Goal: Task Accomplishment & Management: Complete application form

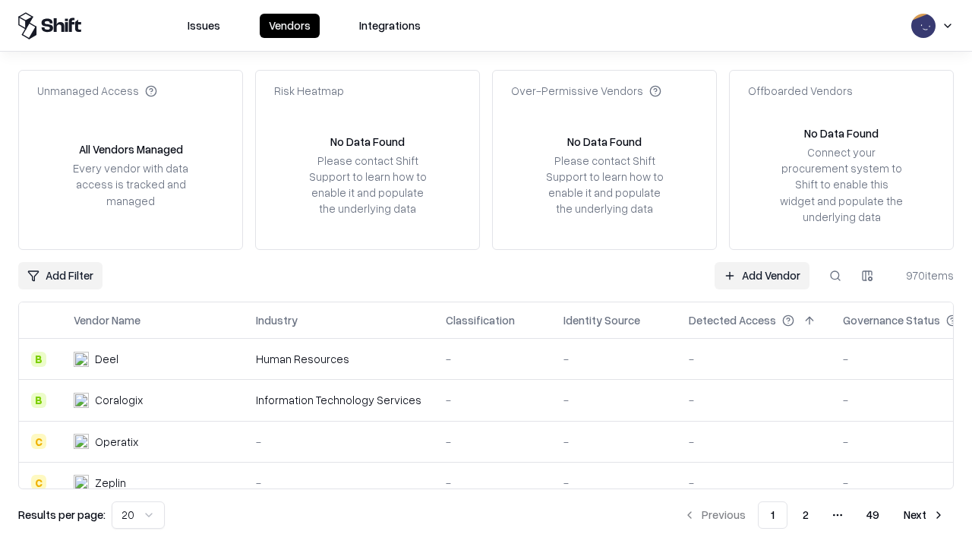
click at [762, 275] on link "Add Vendor" at bounding box center [762, 275] width 95 height 27
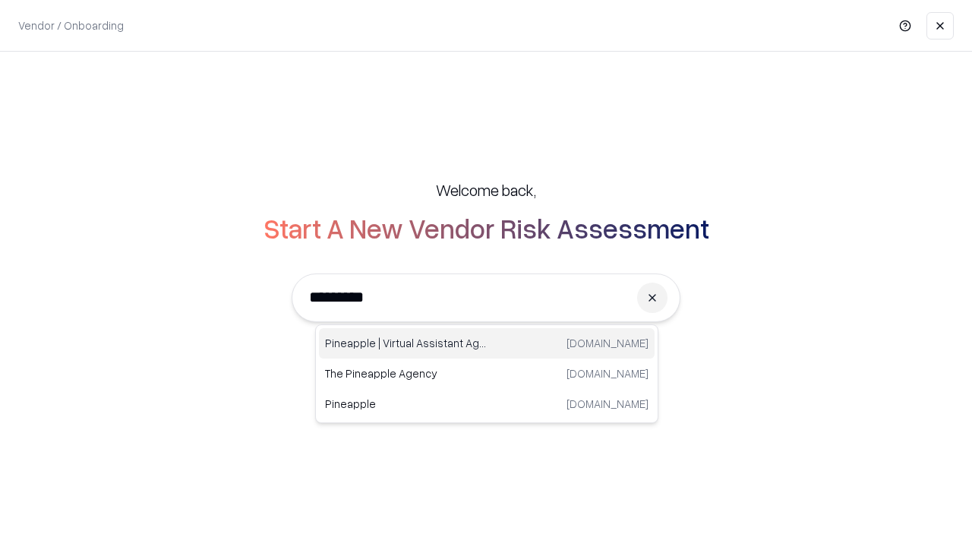
click at [487, 343] on div "Pineapple | Virtual Assistant Agency [DOMAIN_NAME]" at bounding box center [487, 343] width 336 height 30
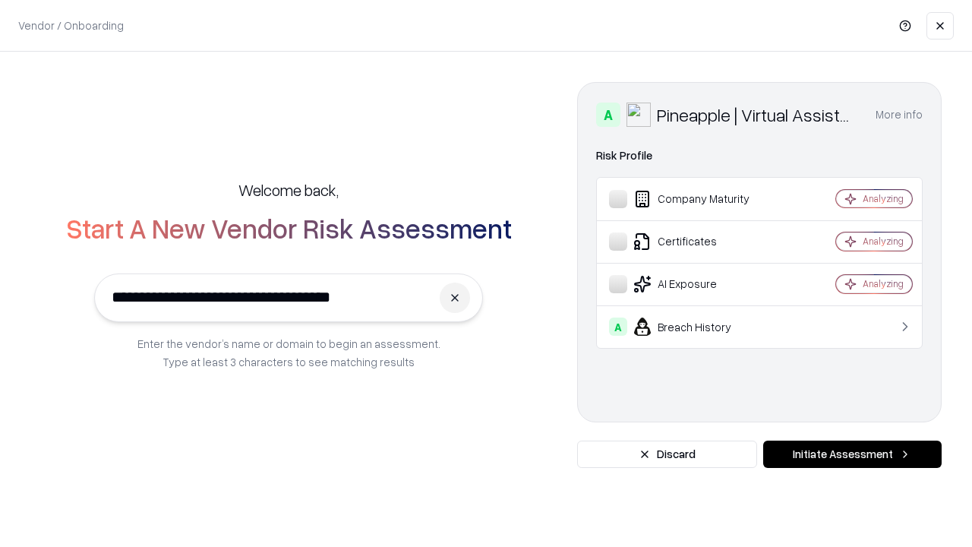
type input "**********"
click at [852, 454] on button "Initiate Assessment" at bounding box center [853, 454] width 179 height 27
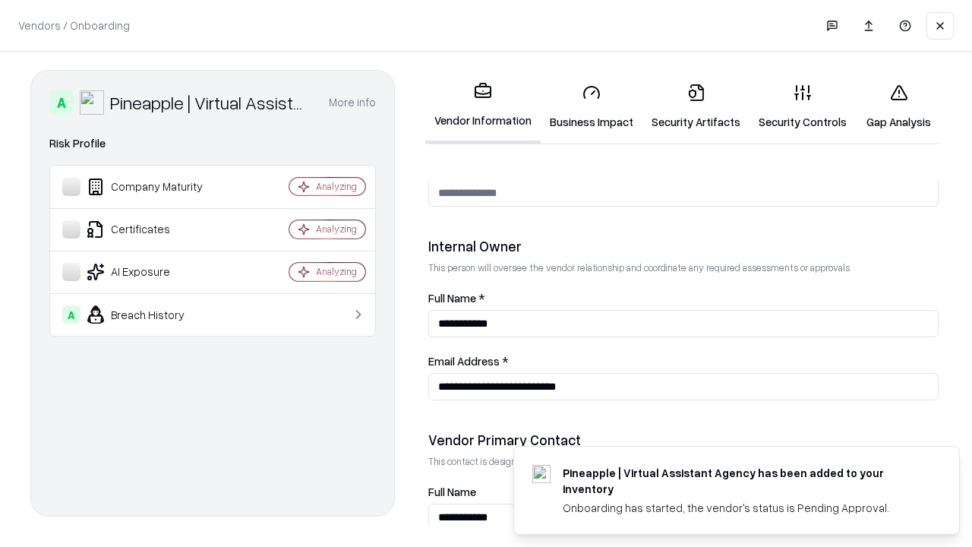
scroll to position [787, 0]
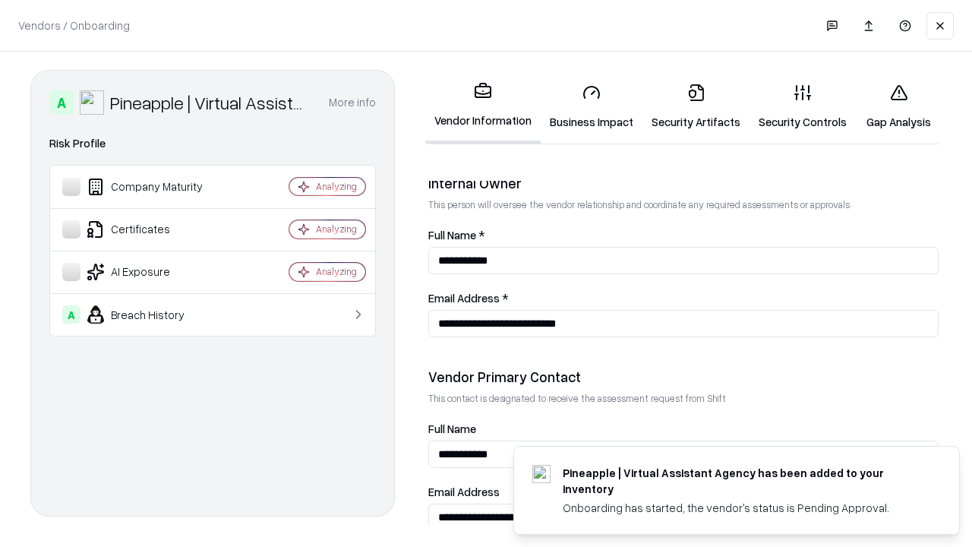
click at [696, 106] on link "Security Artifacts" at bounding box center [696, 106] width 107 height 71
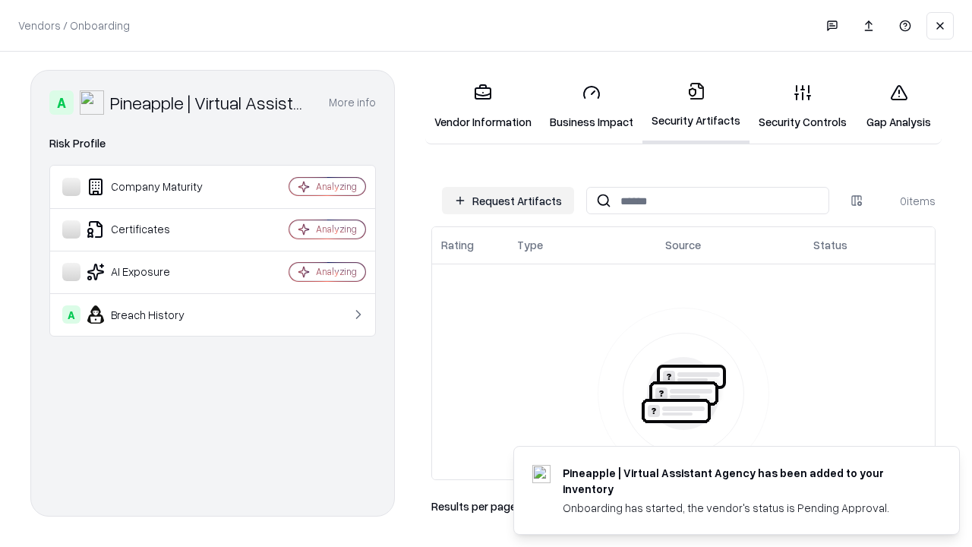
click at [508, 201] on button "Request Artifacts" at bounding box center [508, 200] width 132 height 27
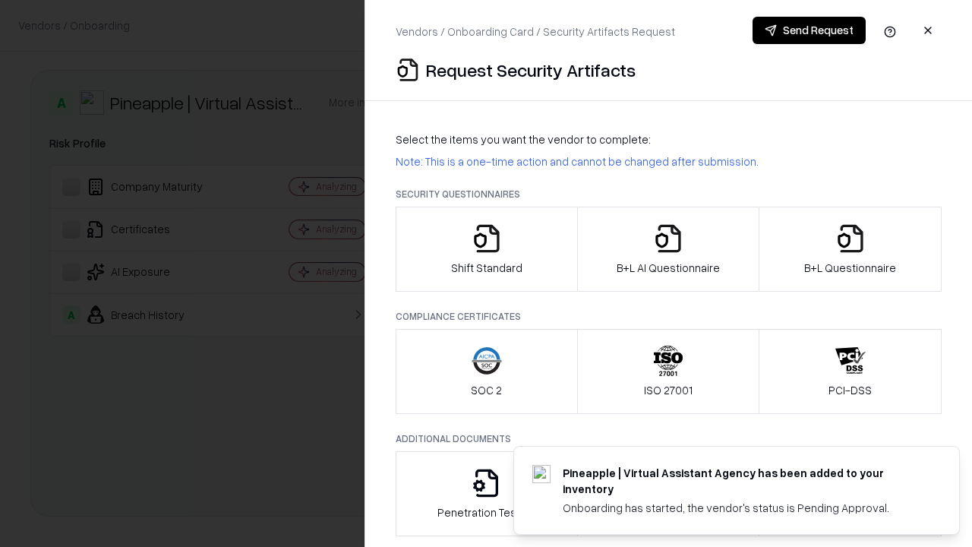
click at [850, 249] on icon "button" at bounding box center [851, 238] width 30 height 30
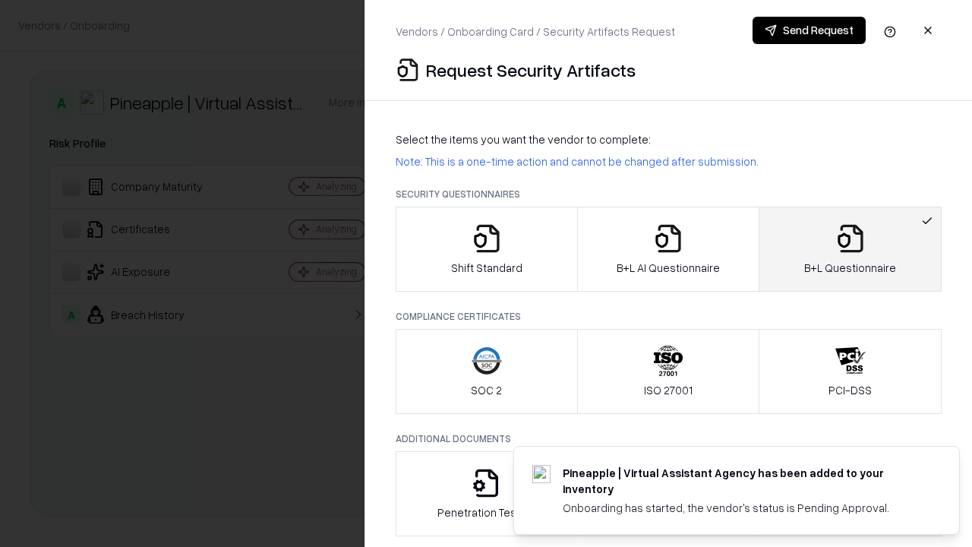
click at [668, 249] on icon "button" at bounding box center [668, 238] width 30 height 30
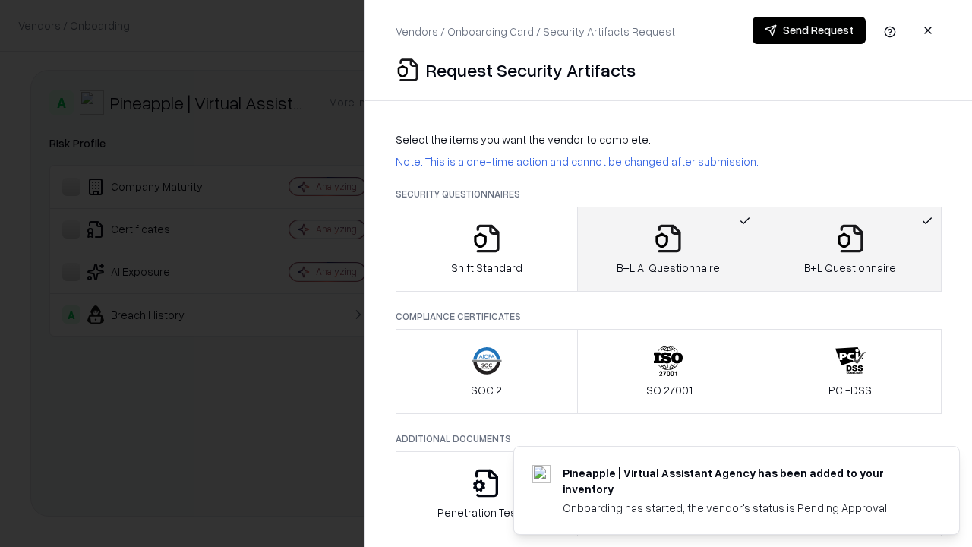
click at [809, 30] on button "Send Request" at bounding box center [809, 30] width 113 height 27
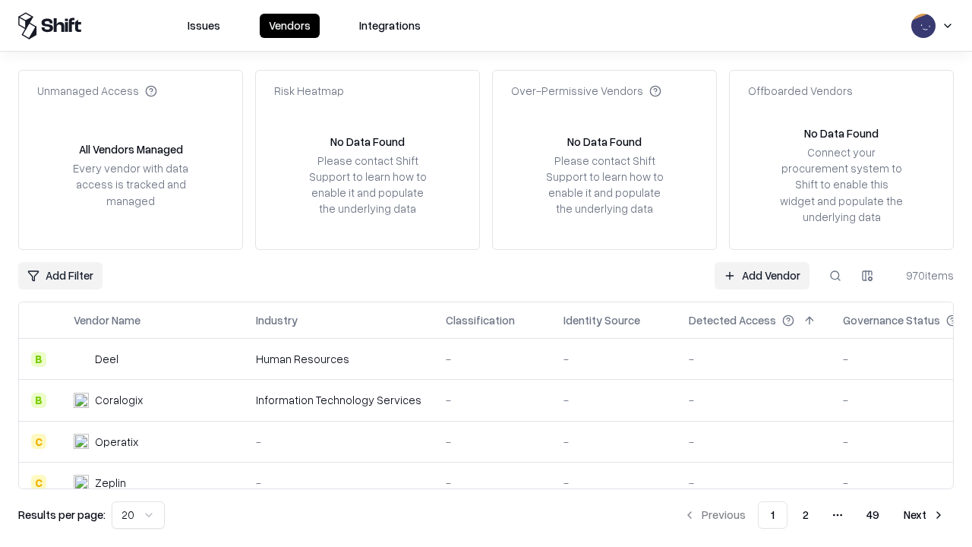
click at [836, 275] on button at bounding box center [835, 275] width 27 height 27
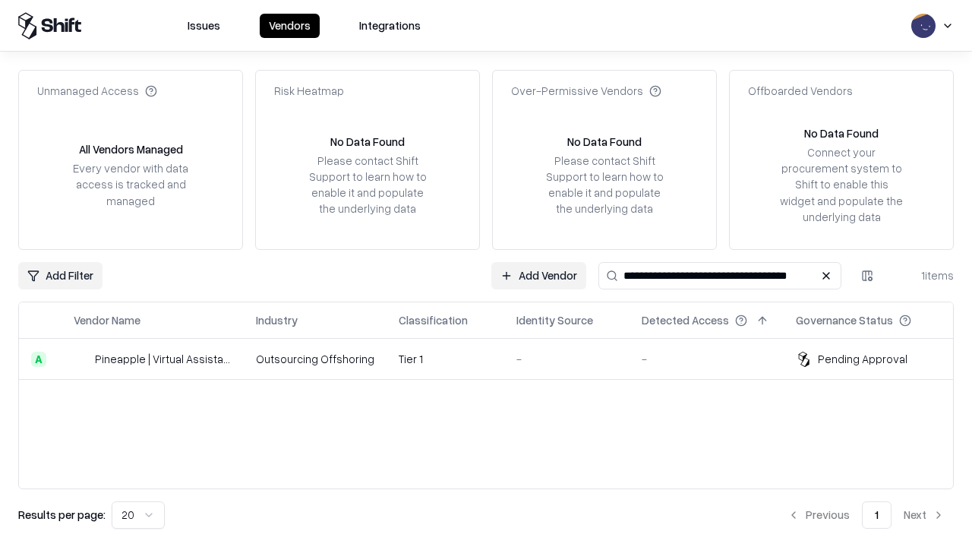
type input "**********"
click at [495, 359] on td "Tier 1" at bounding box center [446, 359] width 118 height 41
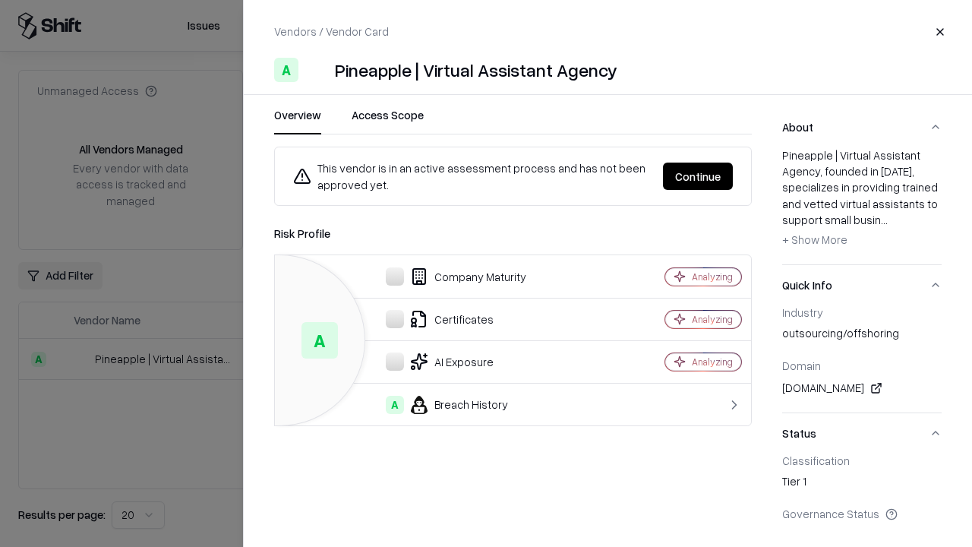
click at [698, 176] on button "Continue" at bounding box center [698, 176] width 70 height 27
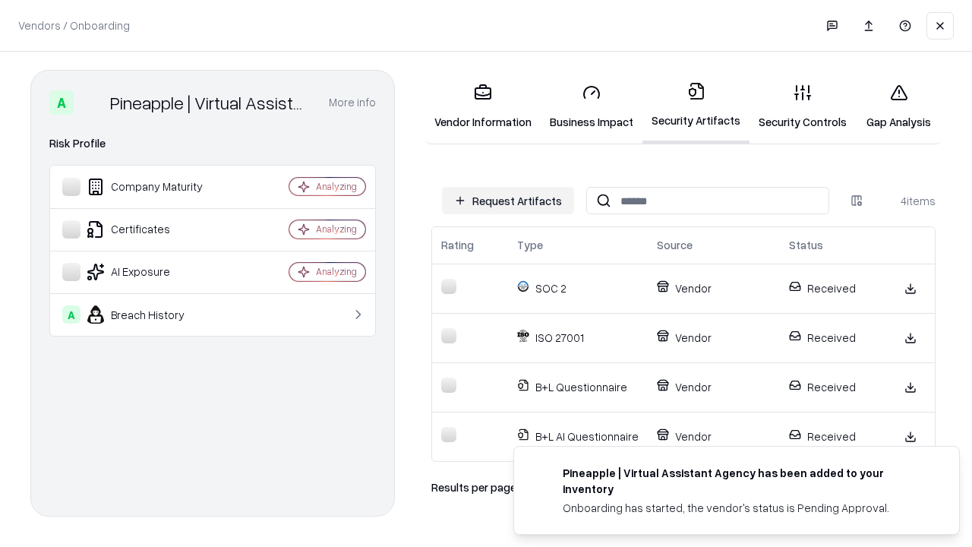
click at [899, 106] on link "Gap Analysis" at bounding box center [899, 106] width 86 height 71
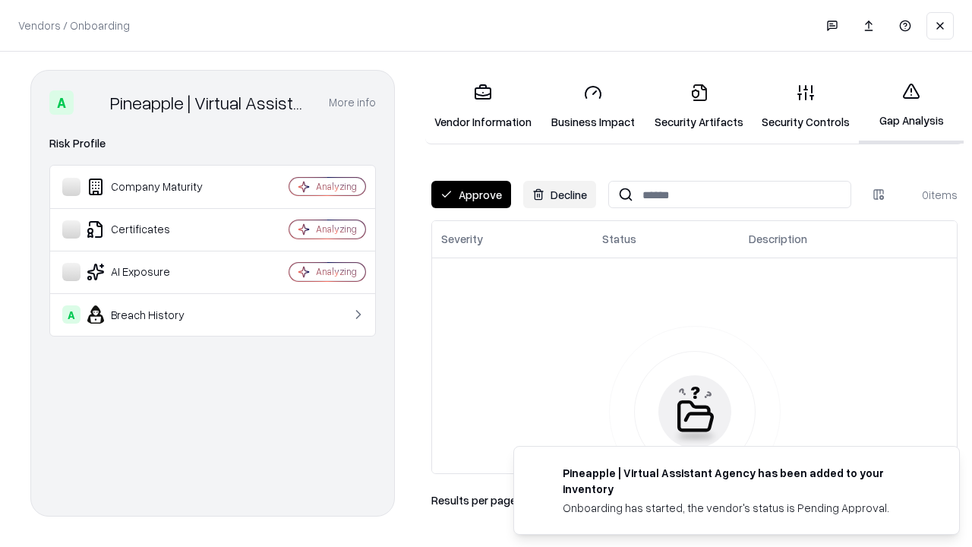
click at [471, 194] on button "Approve" at bounding box center [472, 194] width 80 height 27
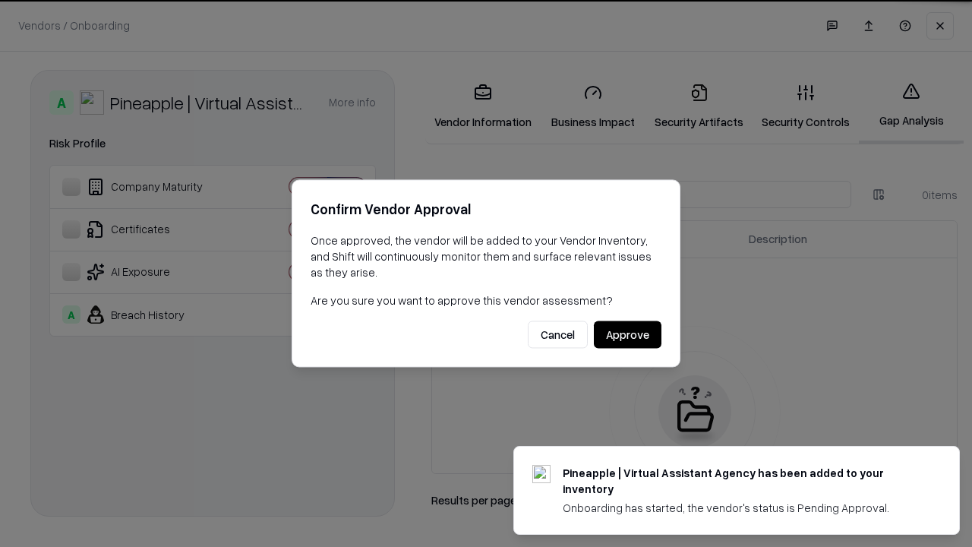
click at [628, 334] on button "Approve" at bounding box center [628, 334] width 68 height 27
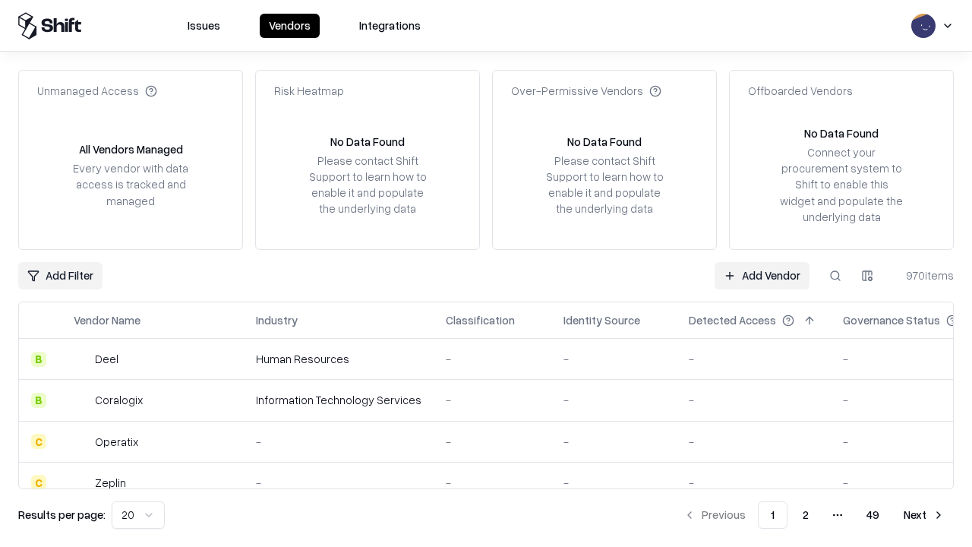
type input "**********"
click at [762, 275] on link "Add Vendor" at bounding box center [762, 275] width 95 height 27
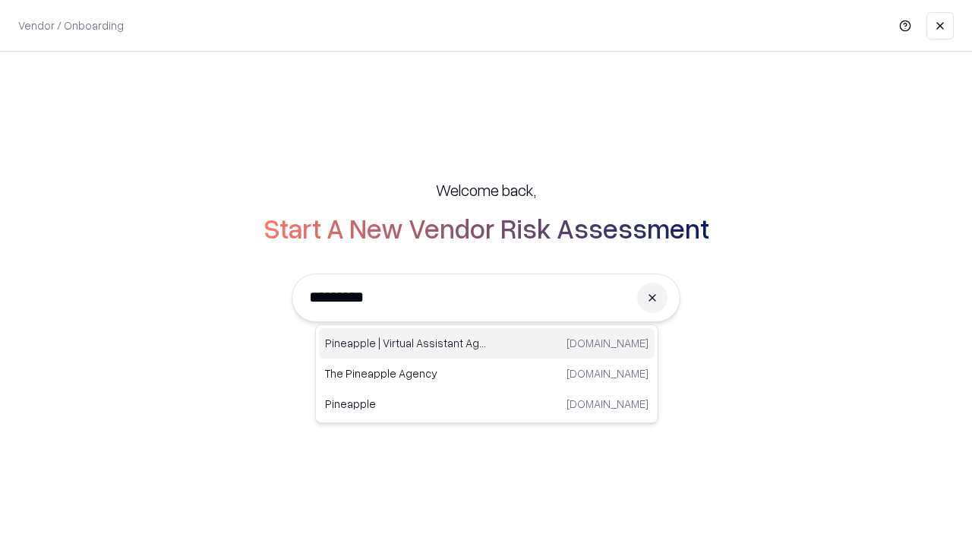
click at [487, 343] on div "Pineapple | Virtual Assistant Agency trypineapple.com" at bounding box center [487, 343] width 336 height 30
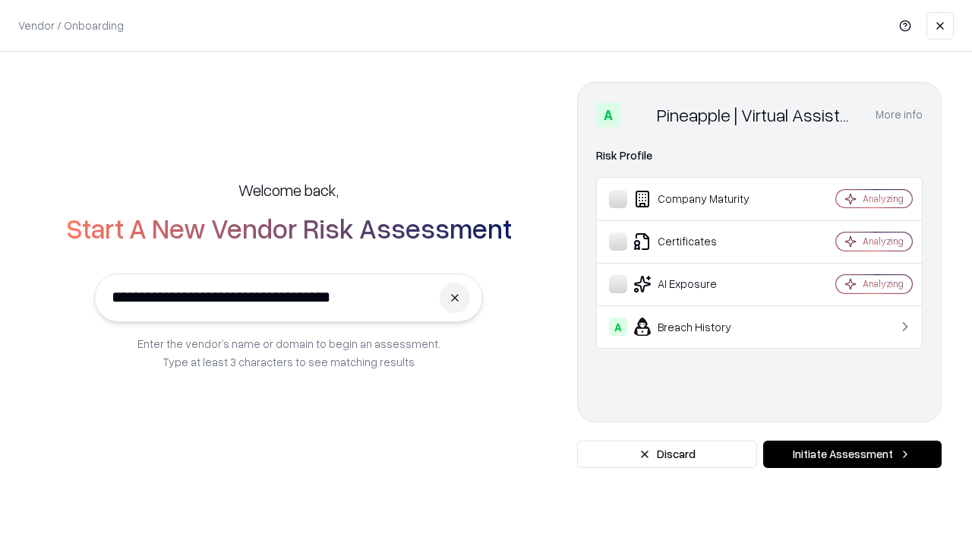
type input "**********"
click at [852, 454] on button "Initiate Assessment" at bounding box center [853, 454] width 179 height 27
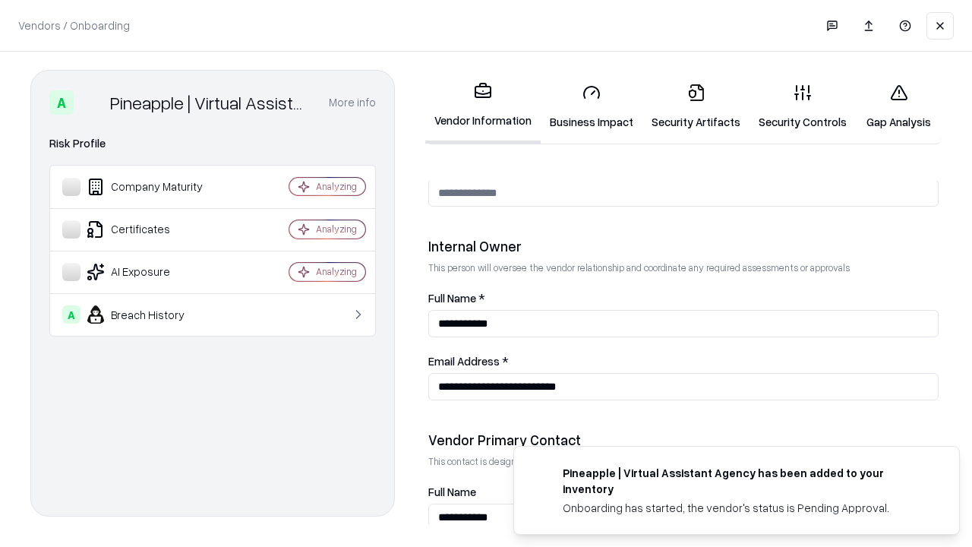
scroll to position [787, 0]
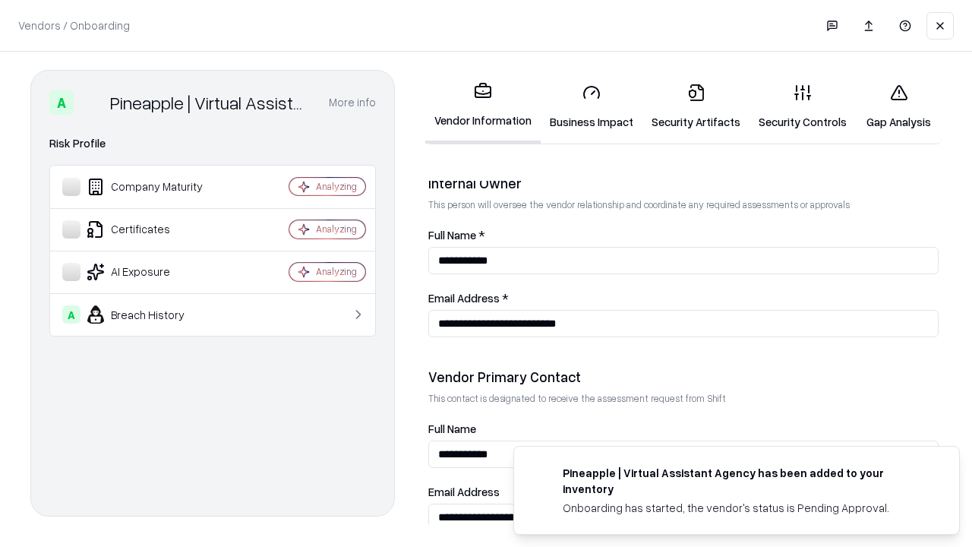
click at [899, 106] on link "Gap Analysis" at bounding box center [899, 106] width 86 height 71
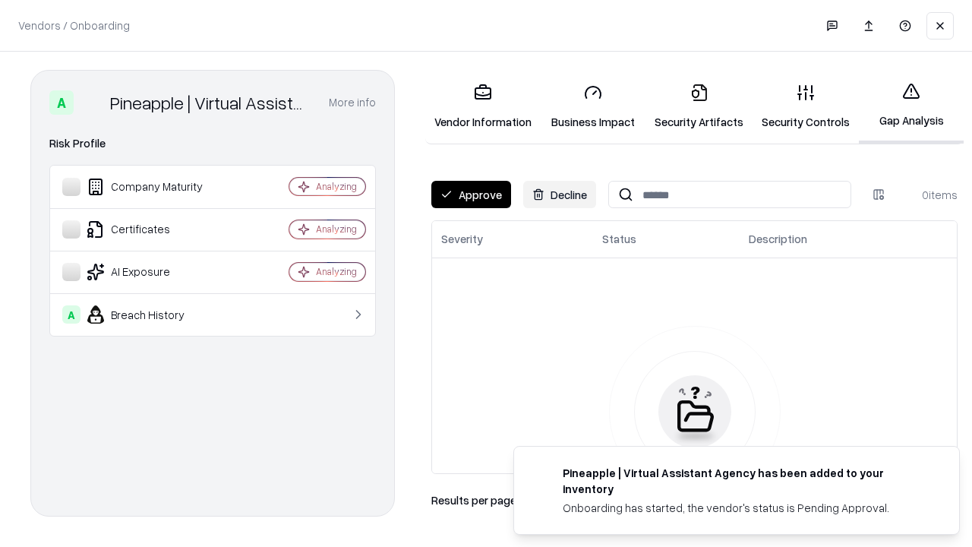
click at [471, 194] on button "Approve" at bounding box center [472, 194] width 80 height 27
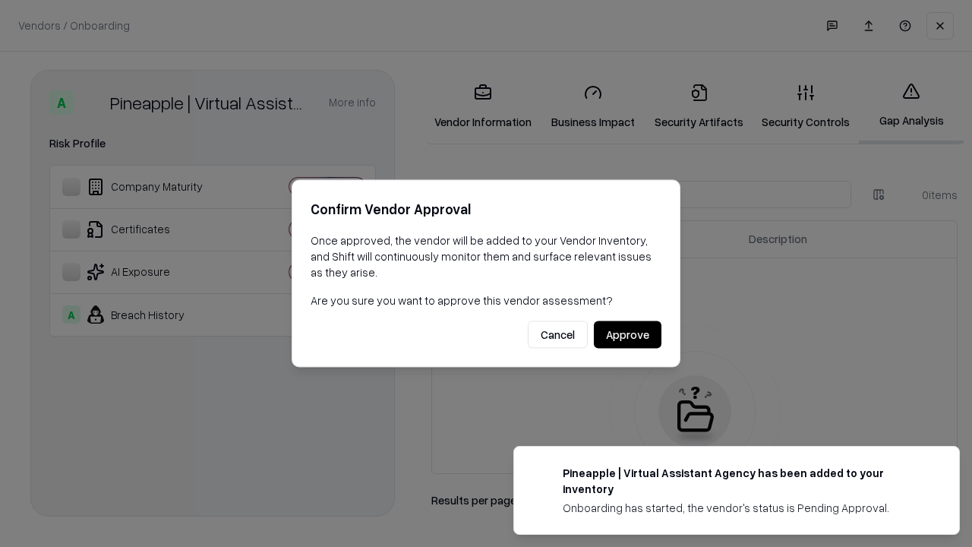
click at [628, 334] on button "Approve" at bounding box center [628, 334] width 68 height 27
